Goal: Understand process/instructions

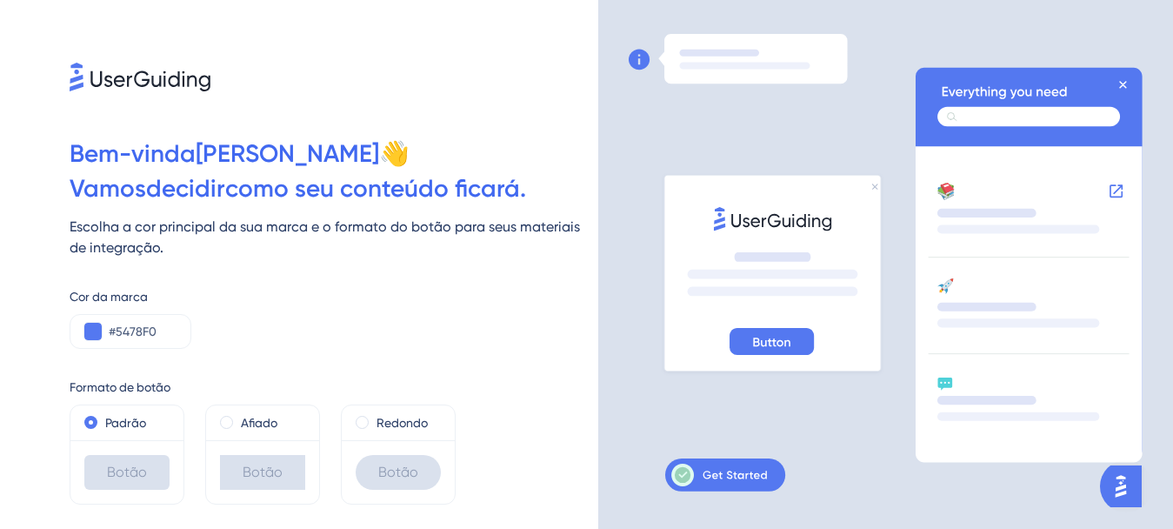
scroll to position [38, 0]
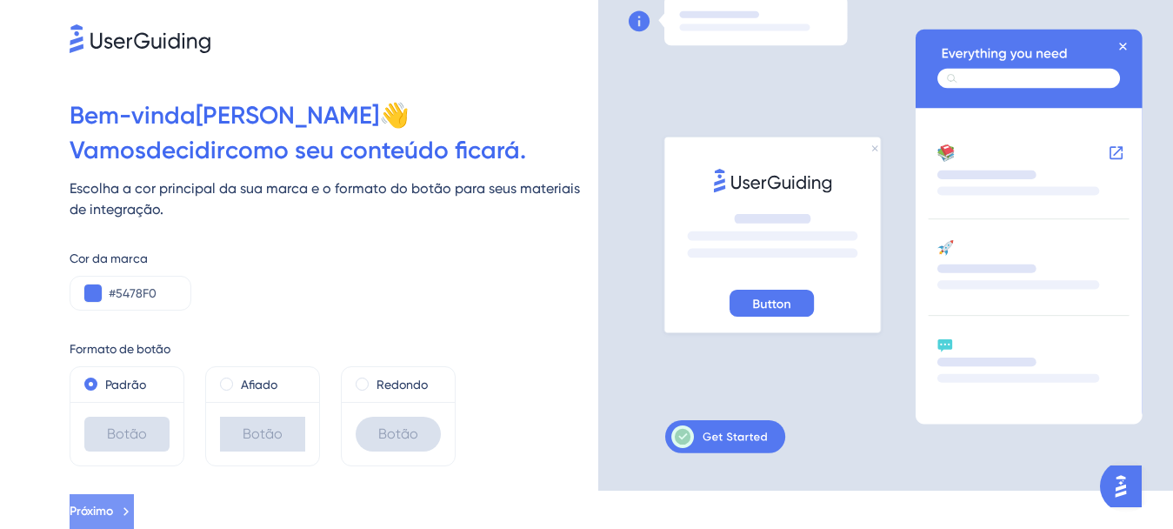
click at [134, 499] on button "Próximo" at bounding box center [102, 511] width 64 height 35
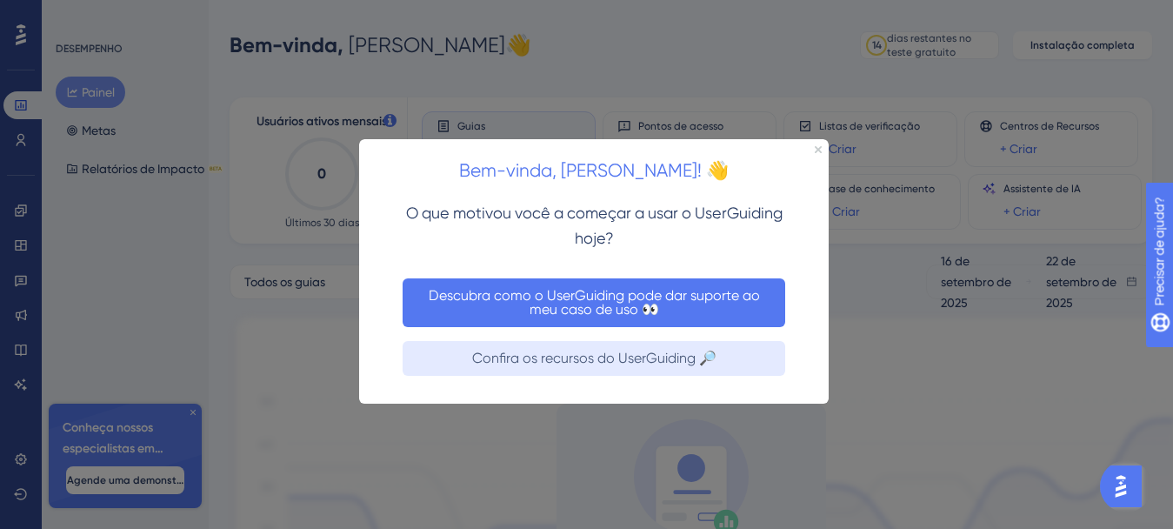
click at [590, 312] on font "Descubra como o UserGuiding pode dar suporte ao meu caso de uso 👀" at bounding box center [596, 302] width 335 height 30
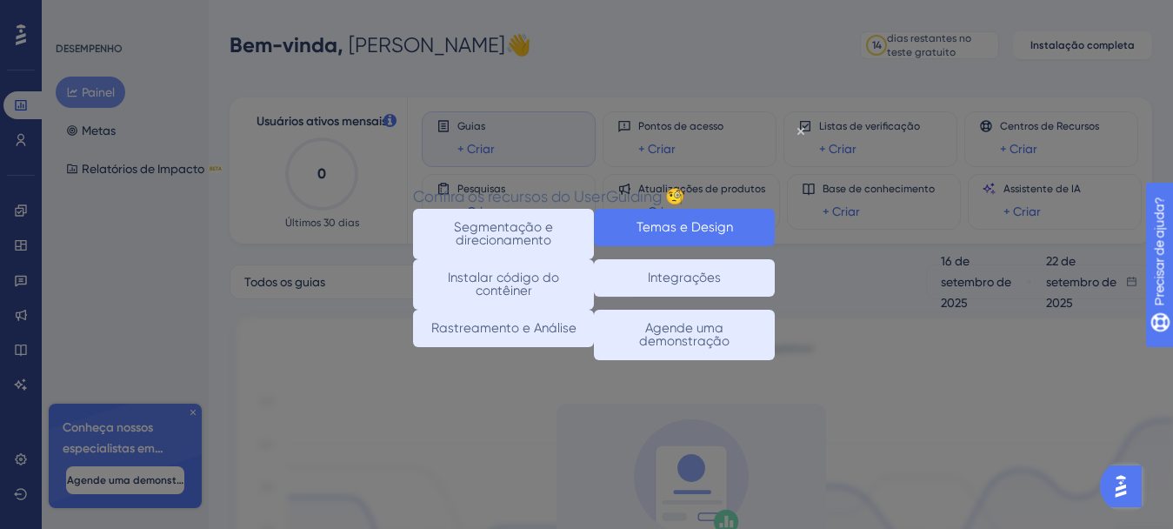
click at [687, 226] on font "Temas e Design" at bounding box center [684, 226] width 96 height 16
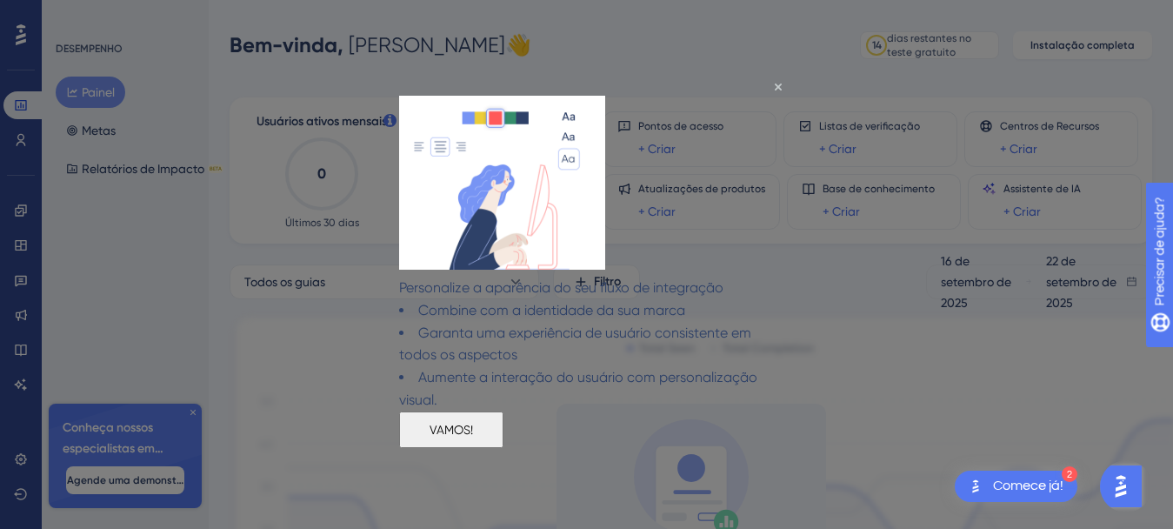
click at [503, 443] on button "VAMOS!" at bounding box center [451, 428] width 104 height 37
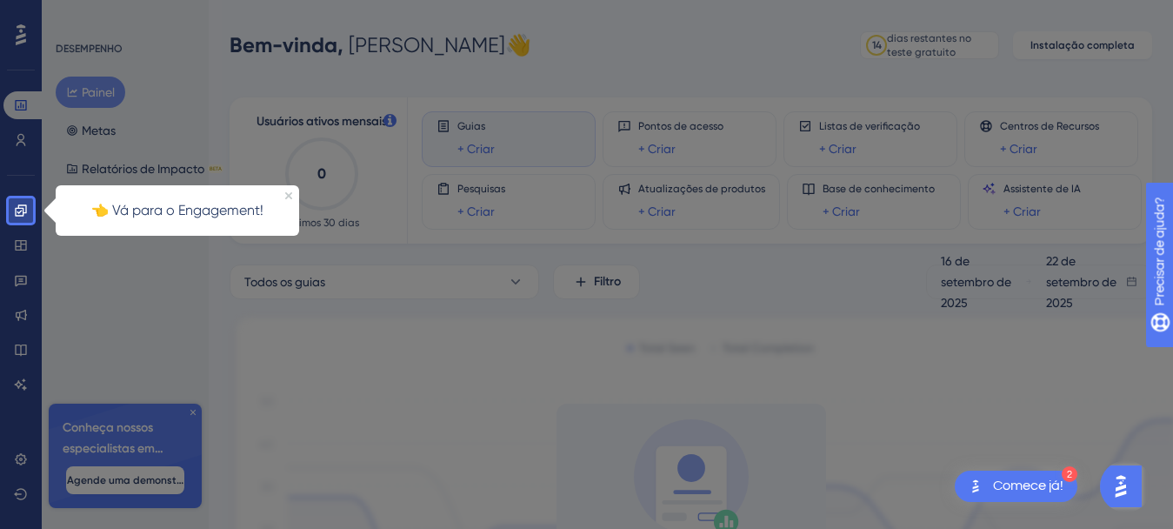
click at [24, 243] on div at bounding box center [21, 479] width 24 height 512
click at [27, 192] on div at bounding box center [21, 99] width 24 height 198
click at [28, 205] on link at bounding box center [20, 210] width 35 height 28
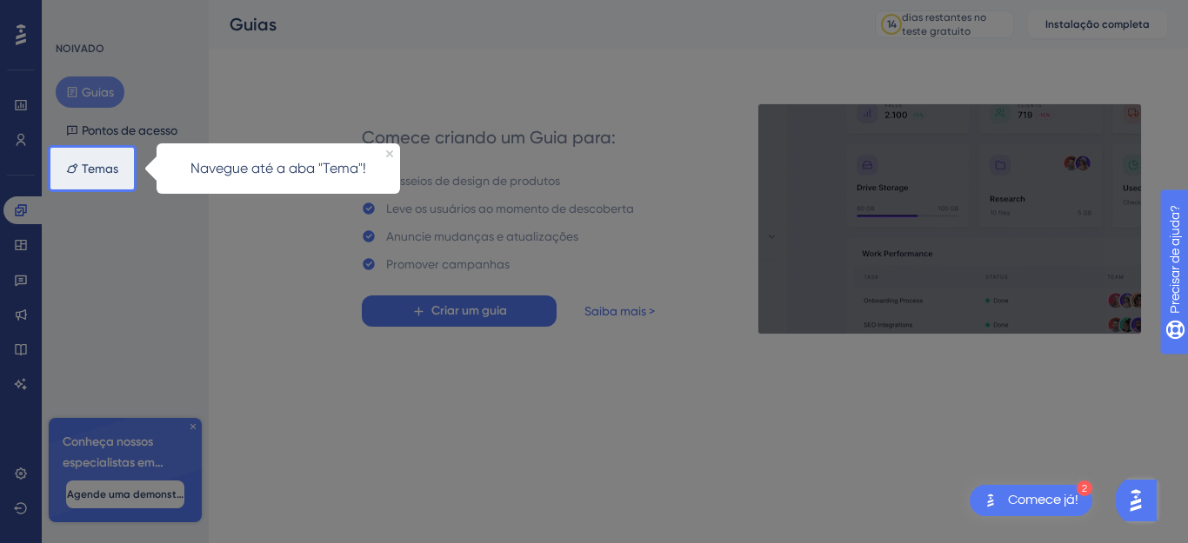
click at [281, 309] on div at bounding box center [661, 271] width 1054 height 543
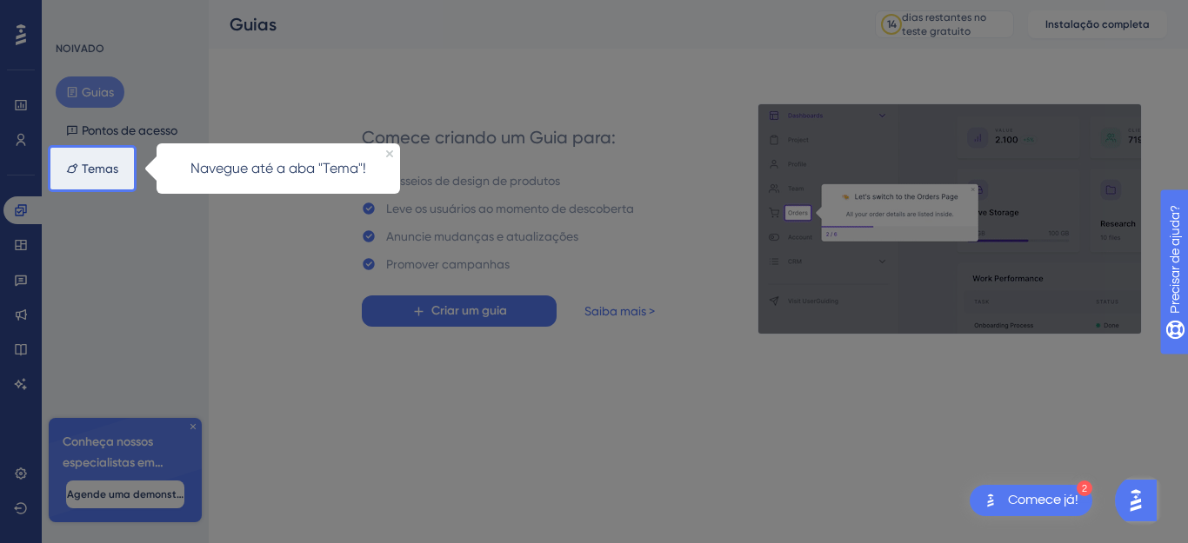
click at [153, 334] on div at bounding box center [661, 271] width 1054 height 543
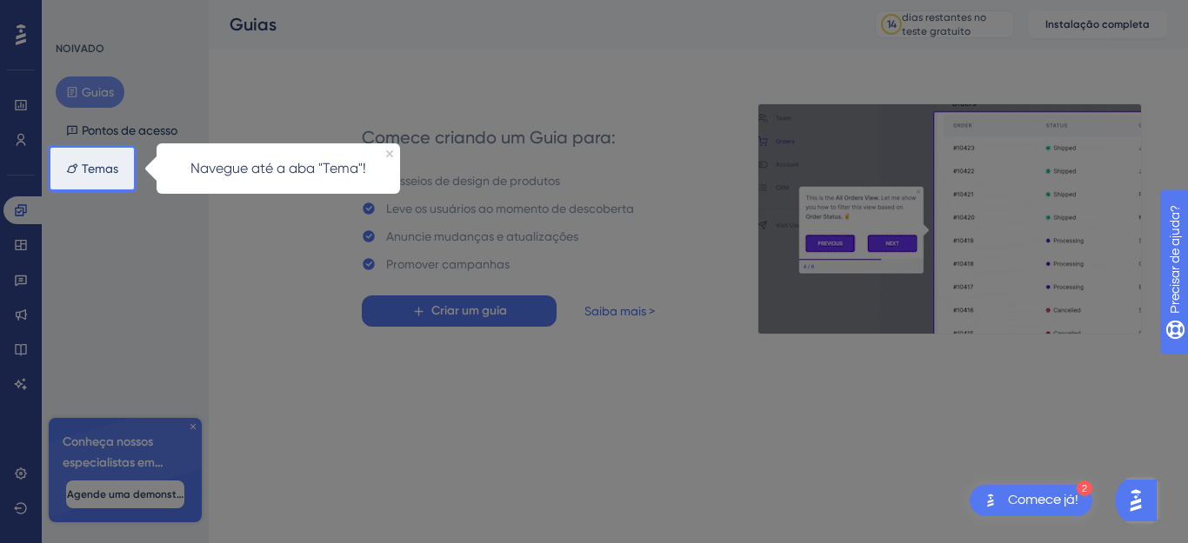
click at [391, 148] on div "Navegue até a aba "Tema"!" at bounding box center [277, 168] width 243 height 50
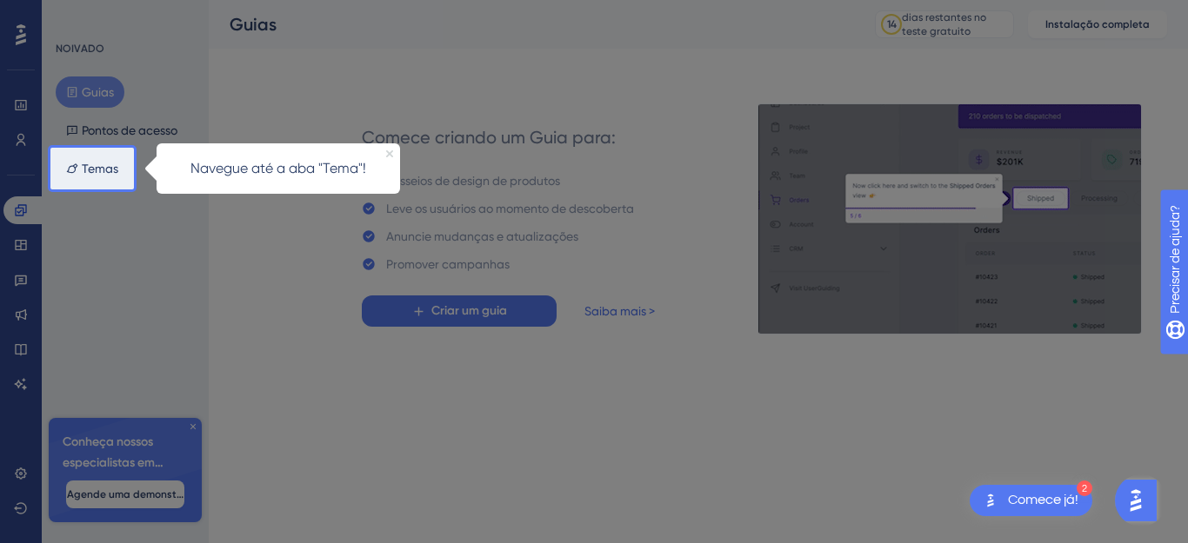
click at [387, 151] on icon "Fechar visualização" at bounding box center [388, 153] width 7 height 7
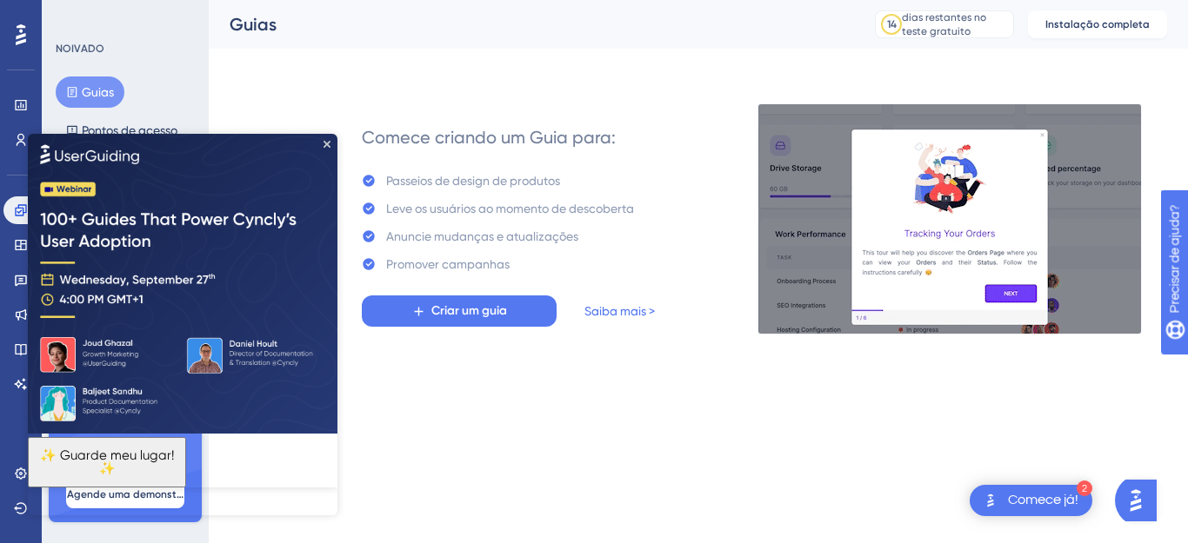
click at [331, 145] on img at bounding box center [182, 283] width 309 height 300
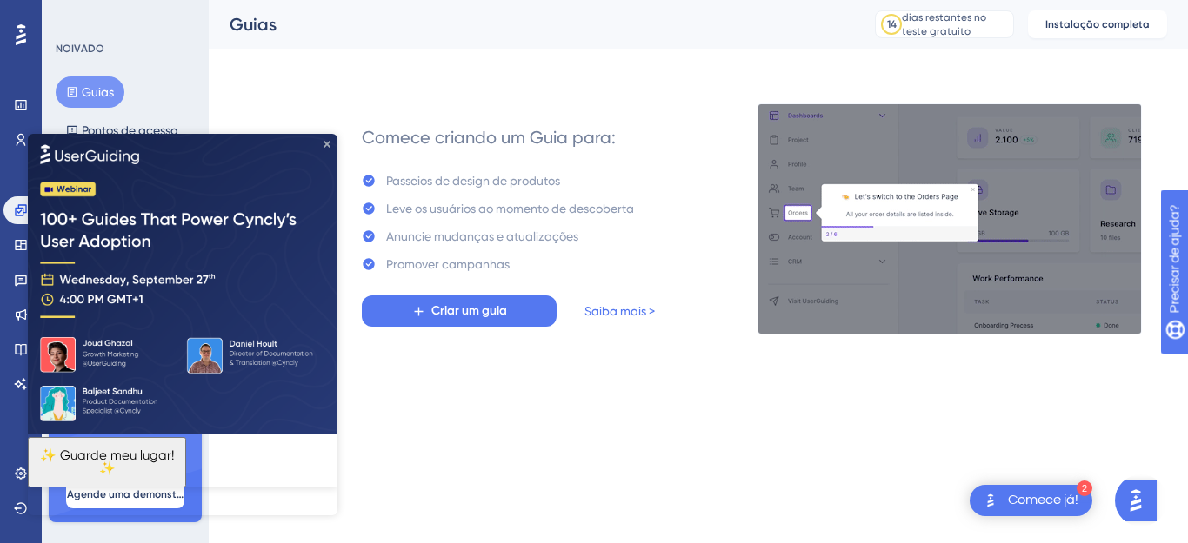
click at [328, 141] on icon "Fechar visualização" at bounding box center [326, 143] width 7 height 7
